Goal: Entertainment & Leisure: Consume media (video, audio)

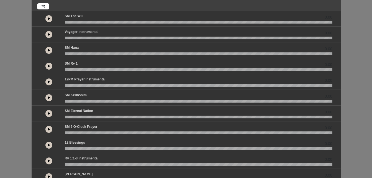
scroll to position [46, 0]
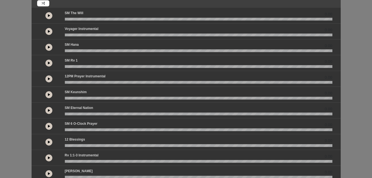
click at [49, 126] on icon at bounding box center [49, 126] width 2 height 3
click at [50, 127] on button at bounding box center [48, 126] width 7 height 7
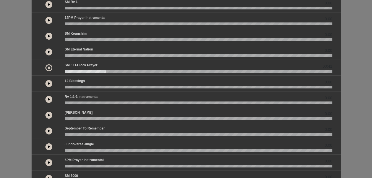
scroll to position [105, 0]
click at [50, 162] on button at bounding box center [48, 162] width 7 height 7
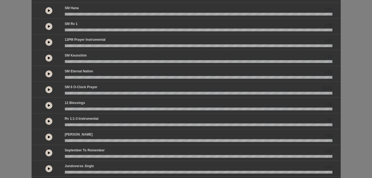
scroll to position [113, 0]
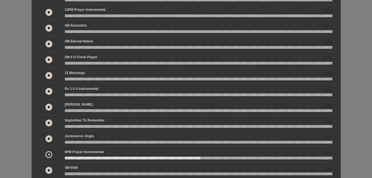
click at [67, 158] on wave at bounding box center [198, 157] width 267 height 3
click at [49, 155] on icon at bounding box center [49, 154] width 2 height 3
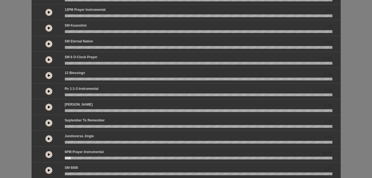
click at [49, 155] on icon at bounding box center [49, 154] width 2 height 3
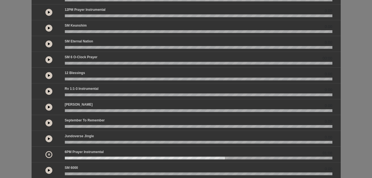
click at [70, 158] on wave at bounding box center [198, 157] width 267 height 3
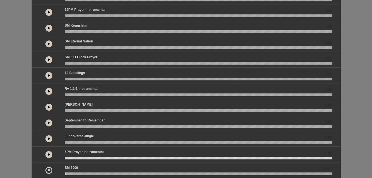
click at [51, 172] on button at bounding box center [48, 170] width 7 height 7
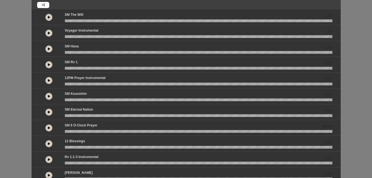
scroll to position [0, 0]
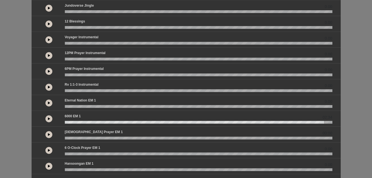
scroll to position [50, 0]
